Goal: Task Accomplishment & Management: Use online tool/utility

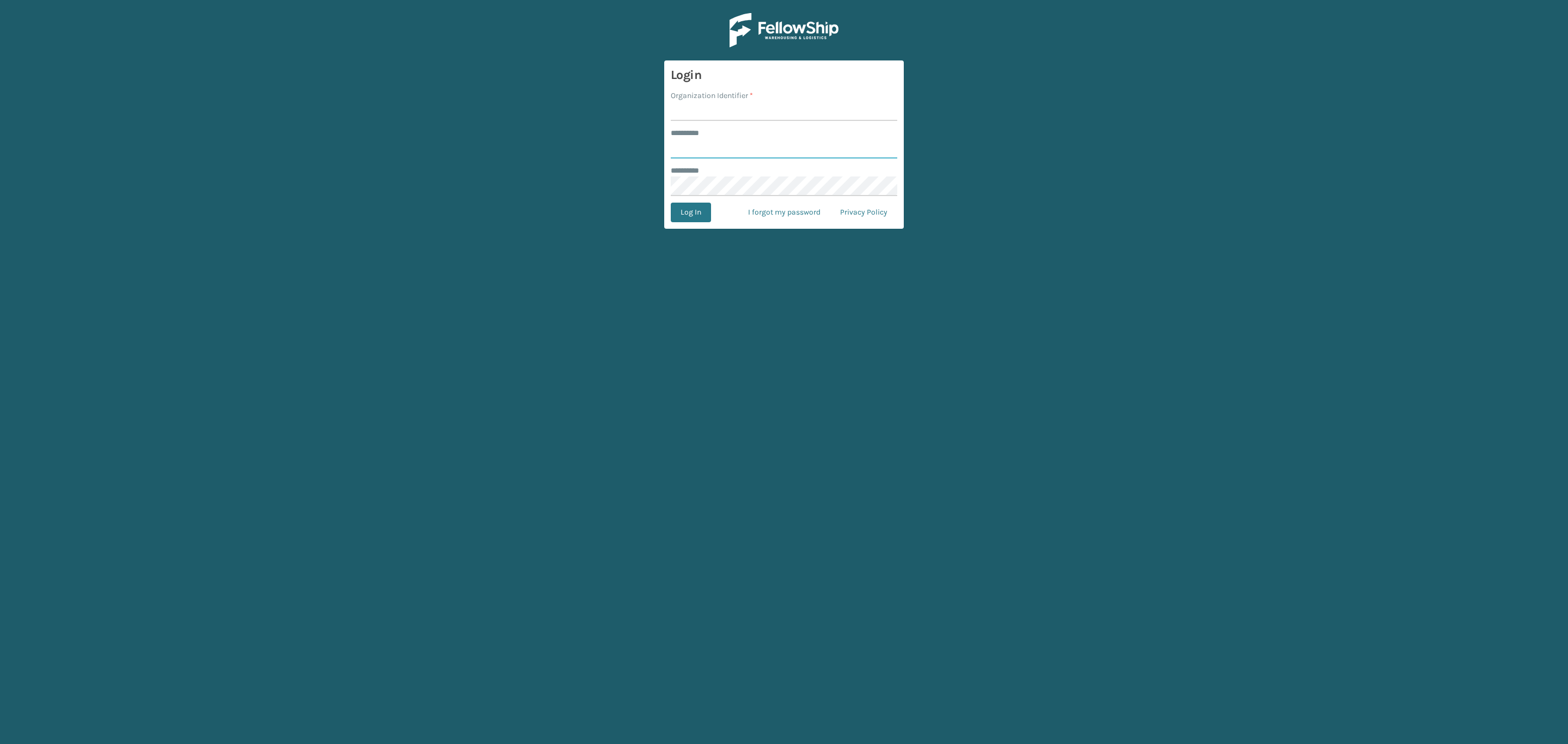
type input "*****"
click at [817, 106] on input "Organization Identifier *" at bounding box center [784, 111] width 226 height 19
type input "SleepGeekz"
click at [705, 222] on button "Log In" at bounding box center [691, 212] width 40 height 19
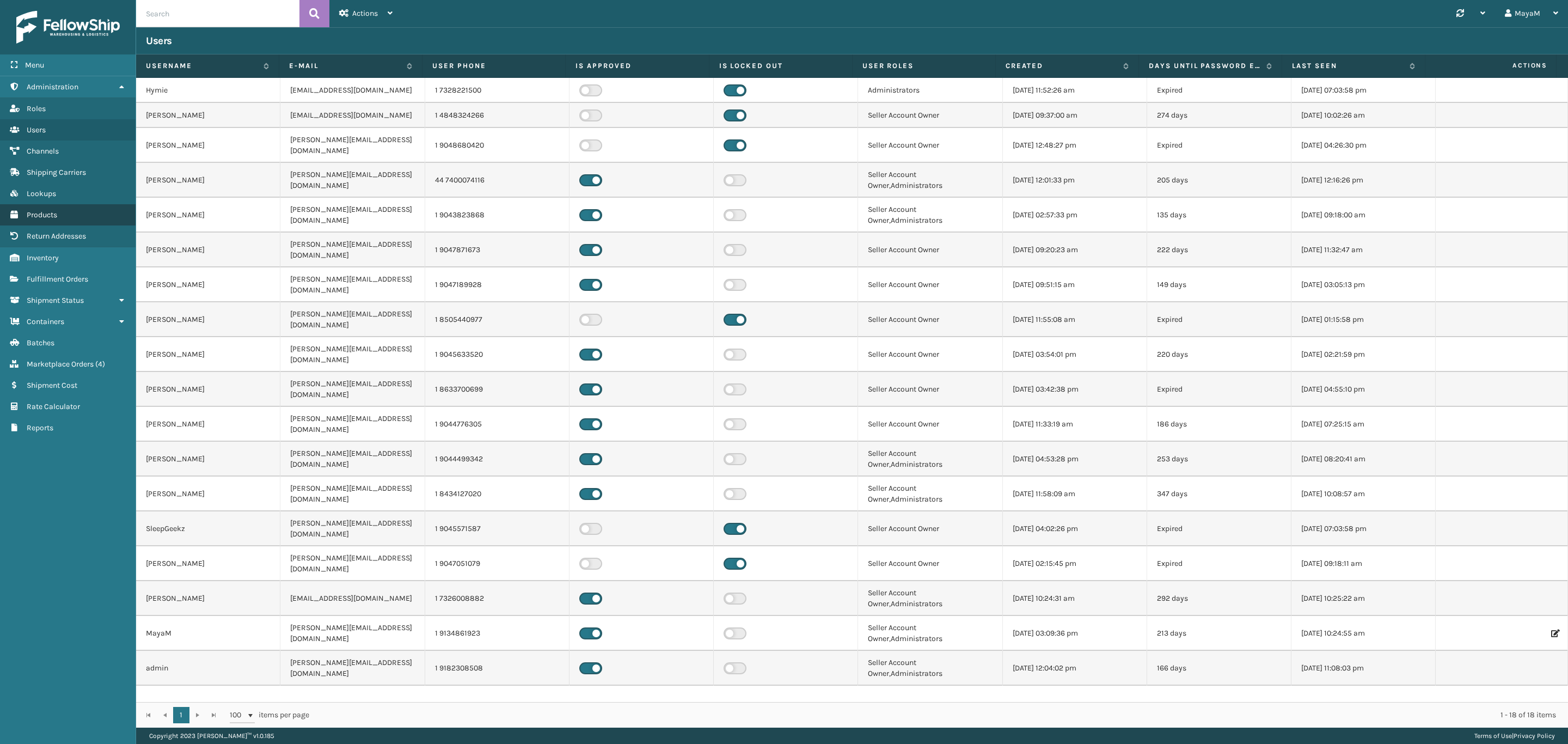
click at [33, 210] on span "Products" at bounding box center [42, 214] width 30 height 9
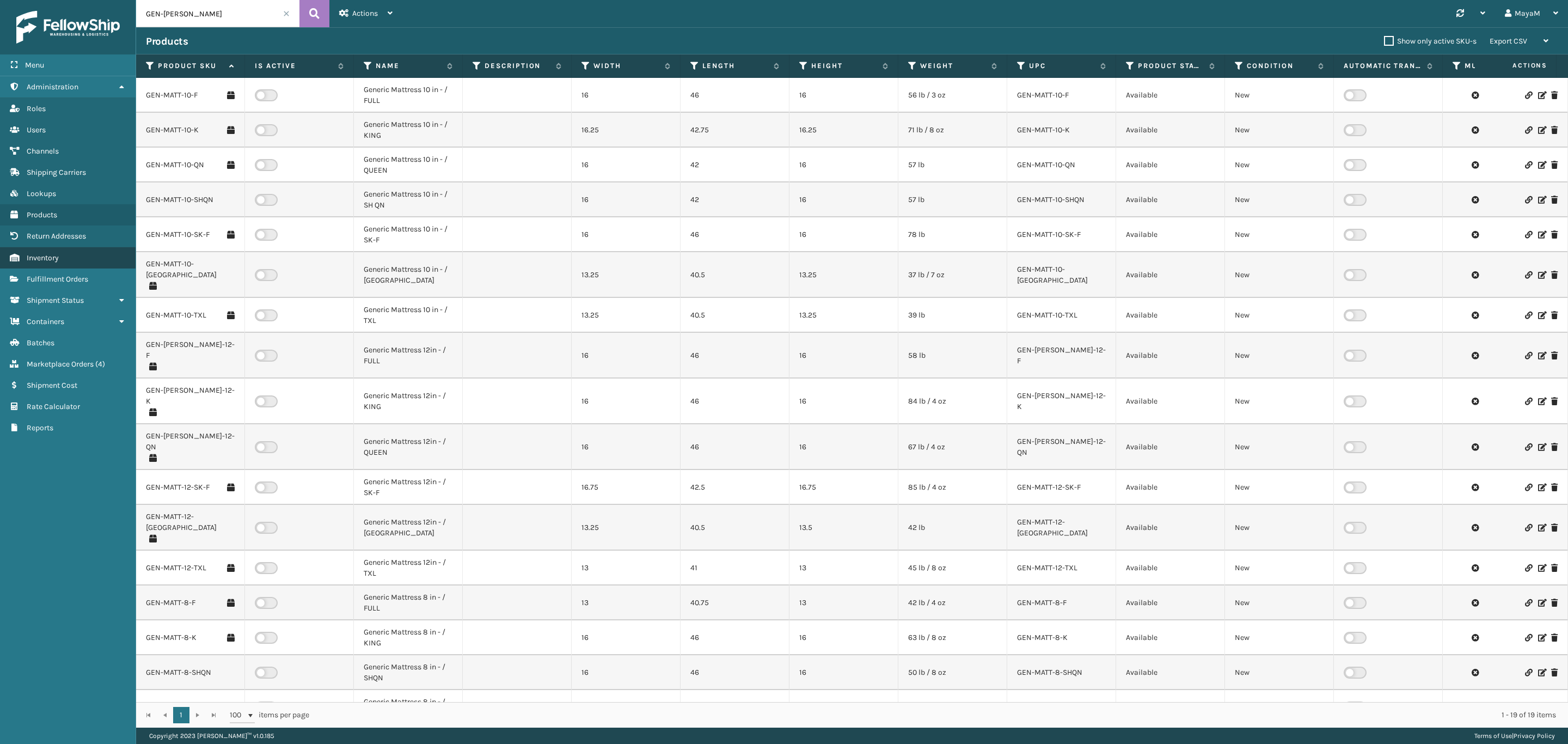
click at [54, 253] on span "Inventory" at bounding box center [43, 258] width 32 height 9
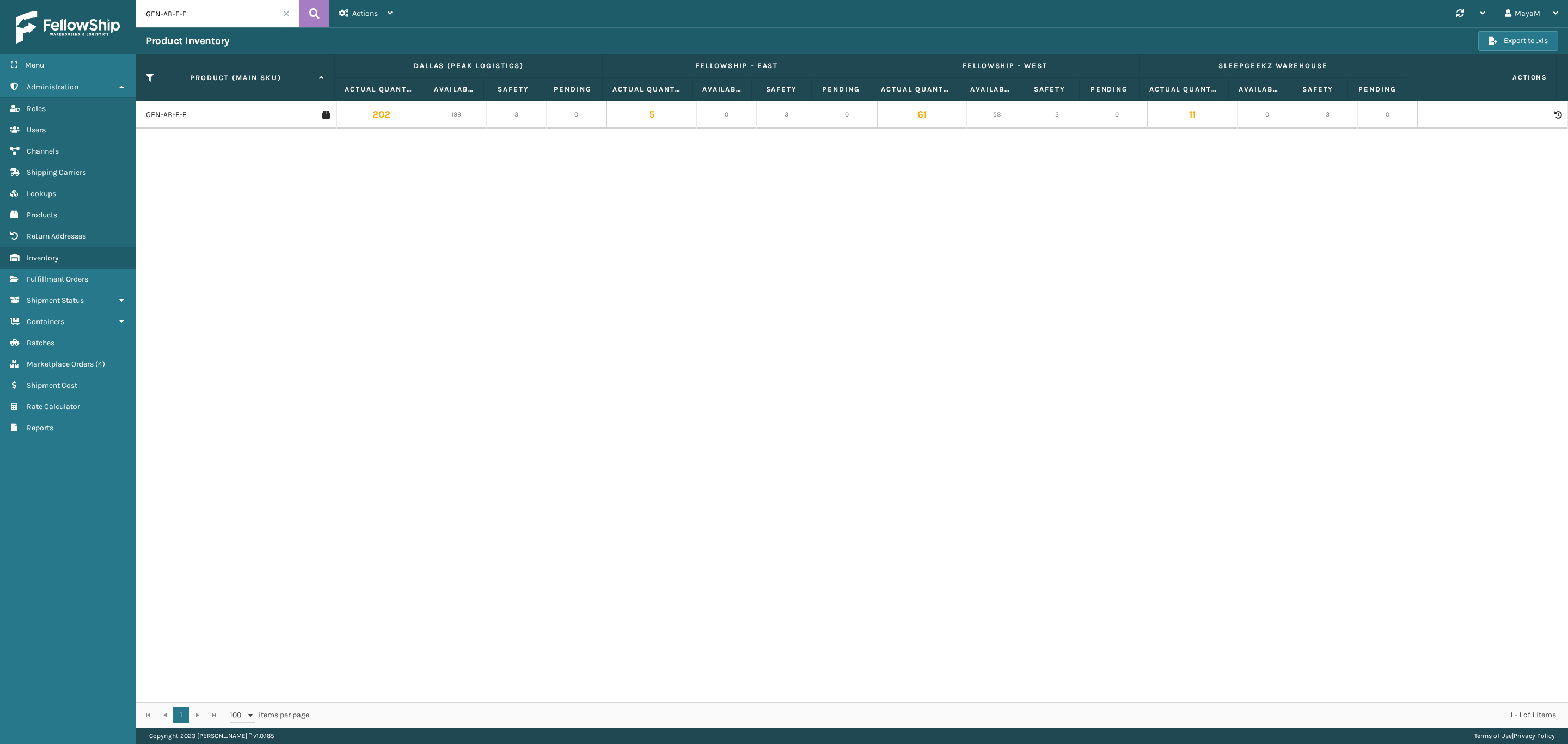
click at [245, 22] on input "GEN-AB-E-F" at bounding box center [218, 13] width 163 height 27
paste input "SS10TXL"
click at [244, 22] on input "GEN-AB-E-SS10TXL" at bounding box center [218, 13] width 163 height 27
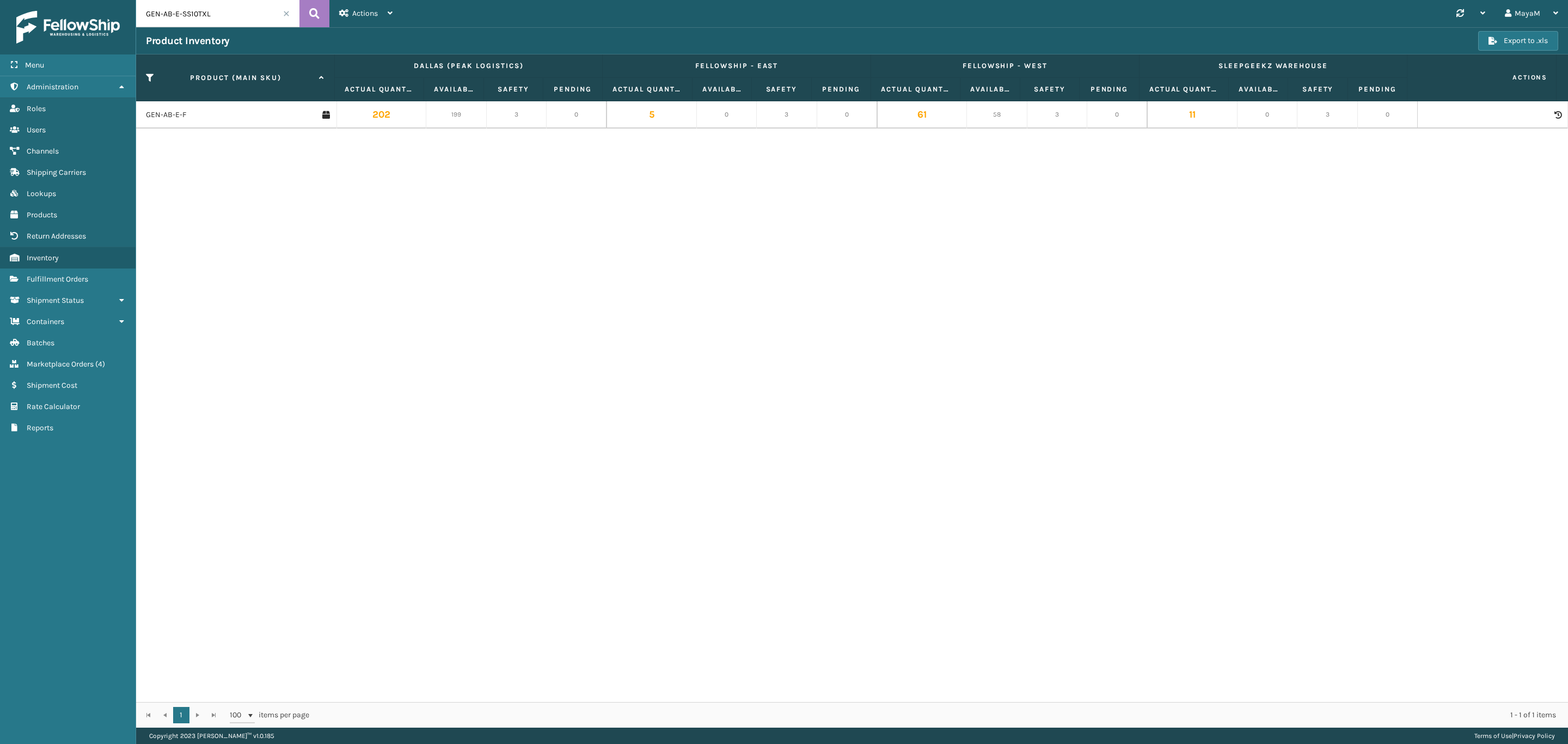
click at [244, 22] on input "GEN-AB-E-SS10TXL" at bounding box center [218, 13] width 163 height 27
paste input "text"
type input "SS10TXL"
click at [310, 13] on icon at bounding box center [314, 13] width 10 height 16
